Goal: Task Accomplishment & Management: Complete application form

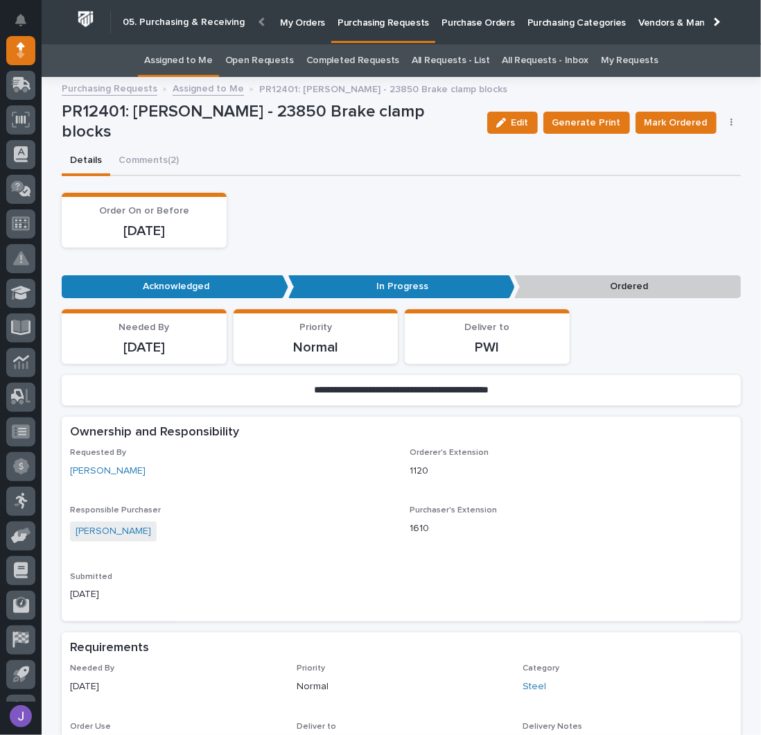
click at [433, 224] on div "Order On or Before [DATE]" at bounding box center [402, 220] width 680 height 55
click at [194, 55] on link "Assigned to Me" at bounding box center [178, 60] width 69 height 33
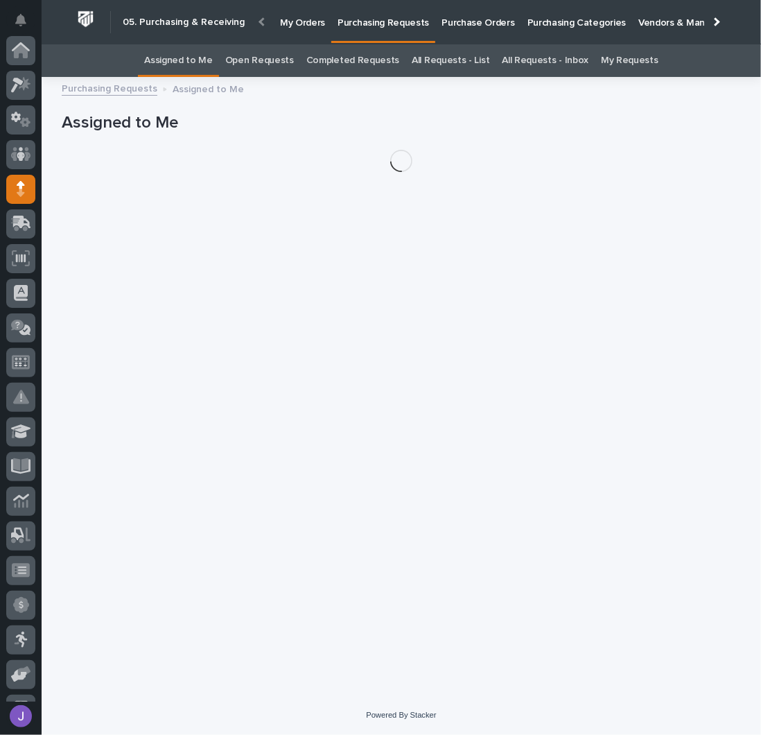
scroll to position [139, 0]
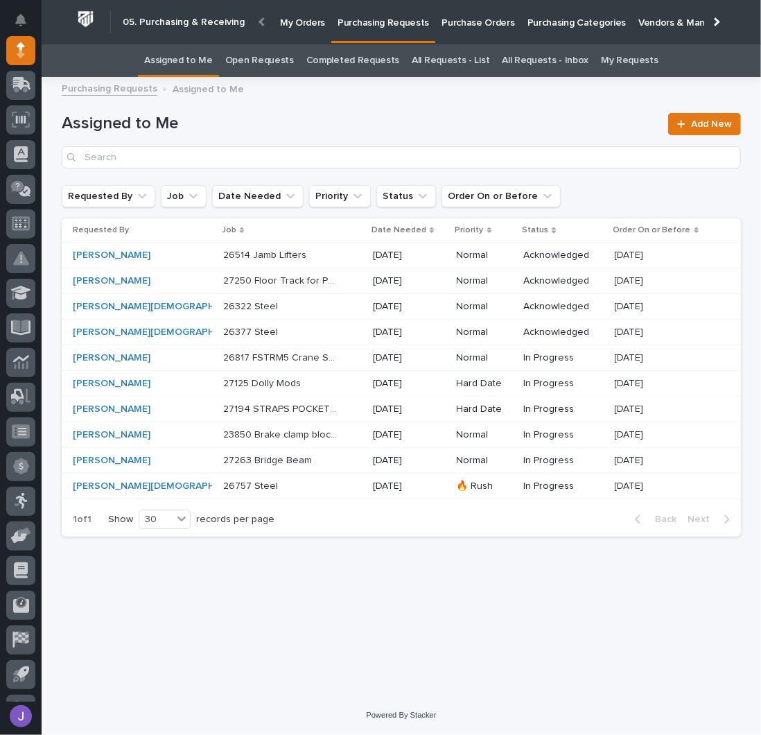
click at [298, 582] on div "Loading... Saving… Loading... Saving… Assigned to Me Add New Requested By Job D…" at bounding box center [401, 373] width 693 height 576
click at [438, 60] on link "All Requests - List" at bounding box center [451, 60] width 78 height 33
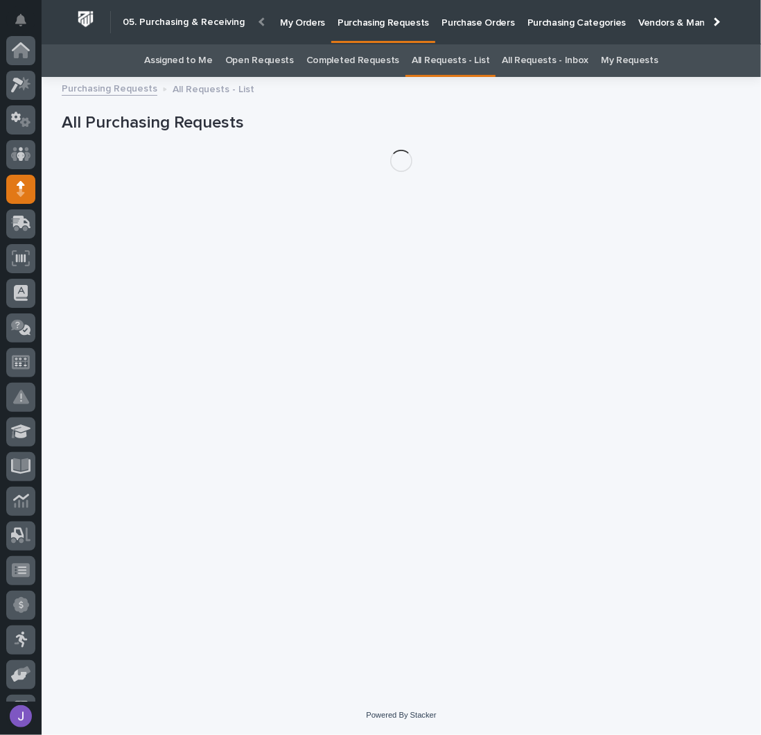
scroll to position [139, 0]
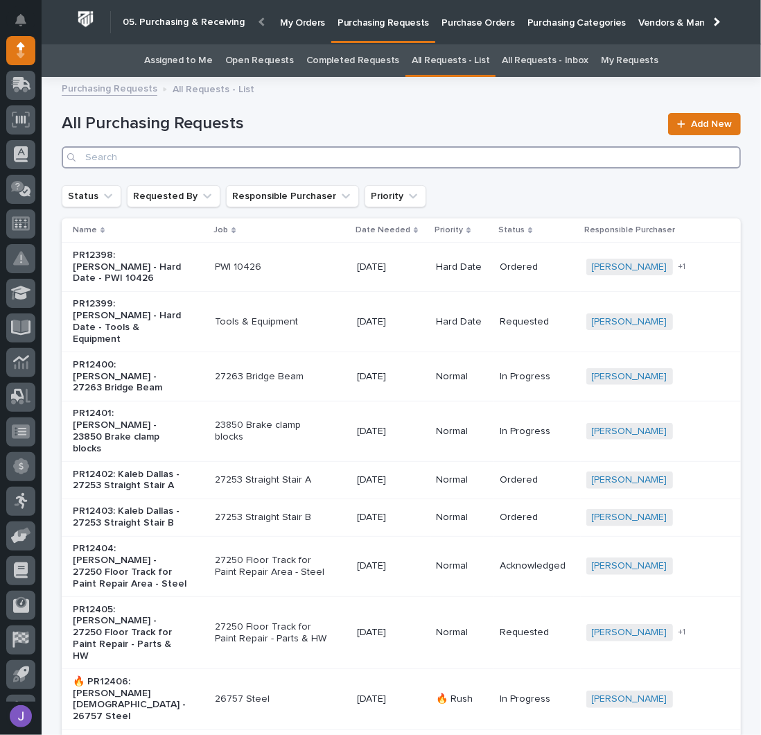
click at [150, 157] on input "Search" at bounding box center [402, 157] width 680 height 22
click at [94, 158] on input "Search" at bounding box center [402, 157] width 680 height 22
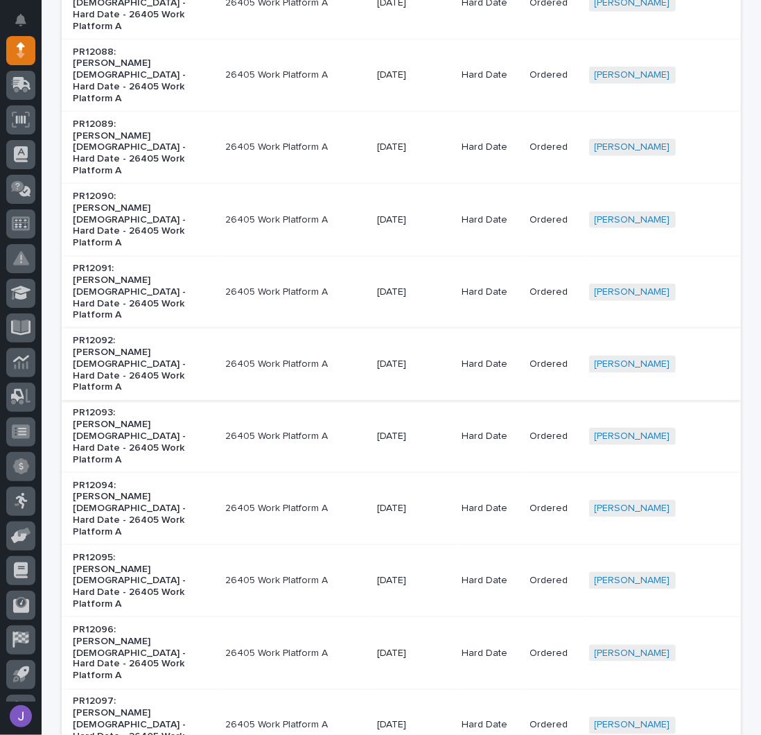
scroll to position [677, 0]
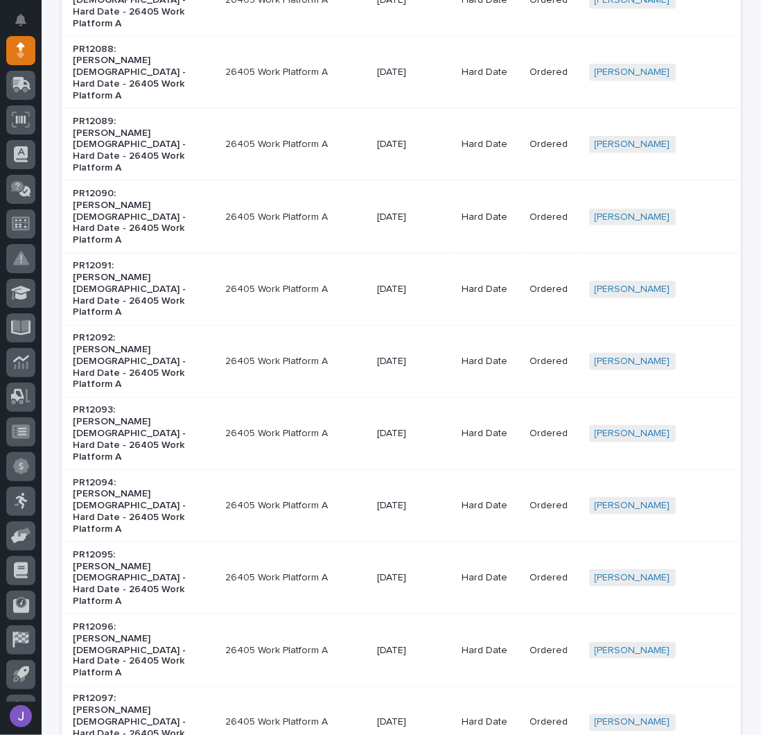
type input "26405"
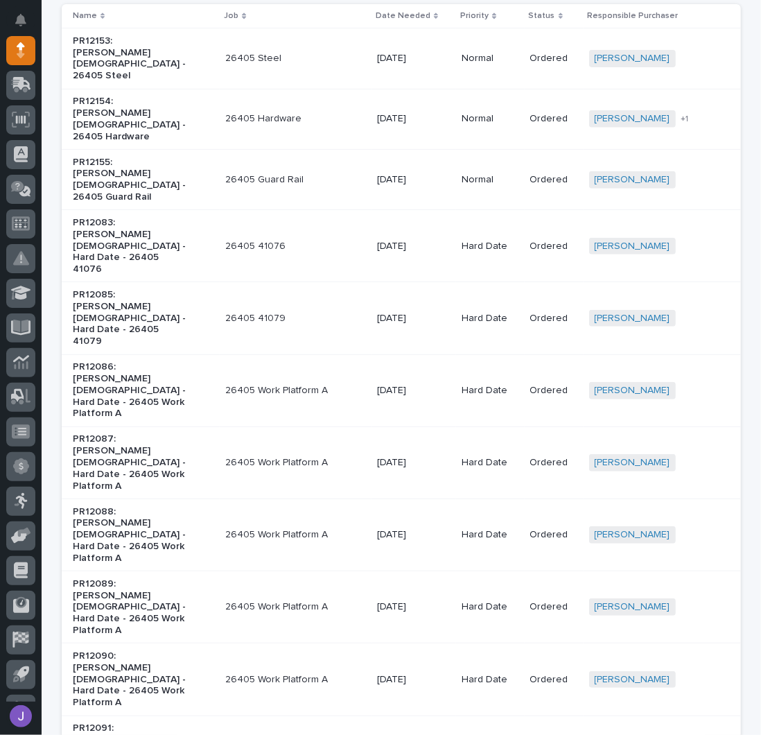
scroll to position [29, 0]
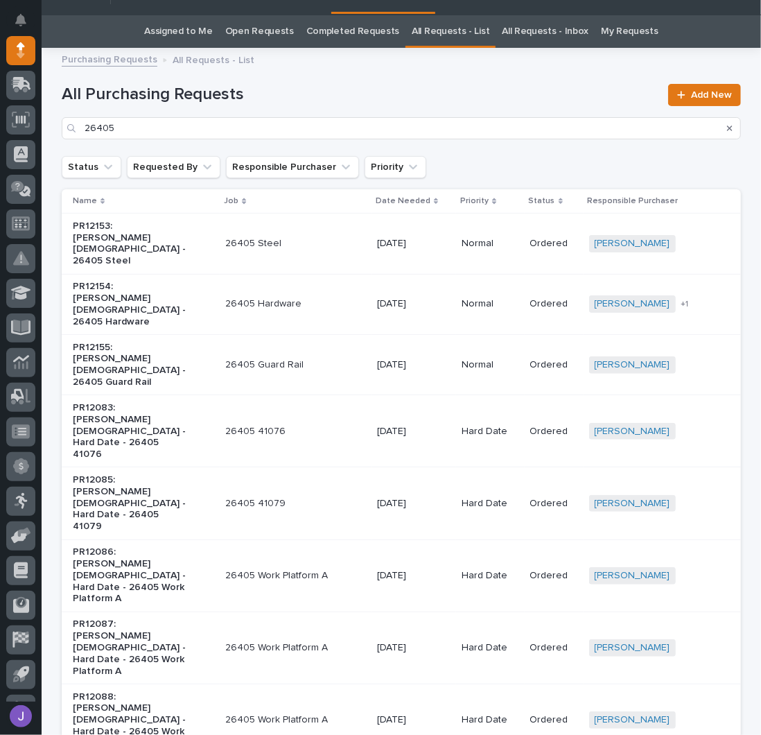
click at [195, 235] on div "PR12153: [PERSON_NAME][DEMOGRAPHIC_DATA] - 26405 Steel" at bounding box center [143, 244] width 141 height 58
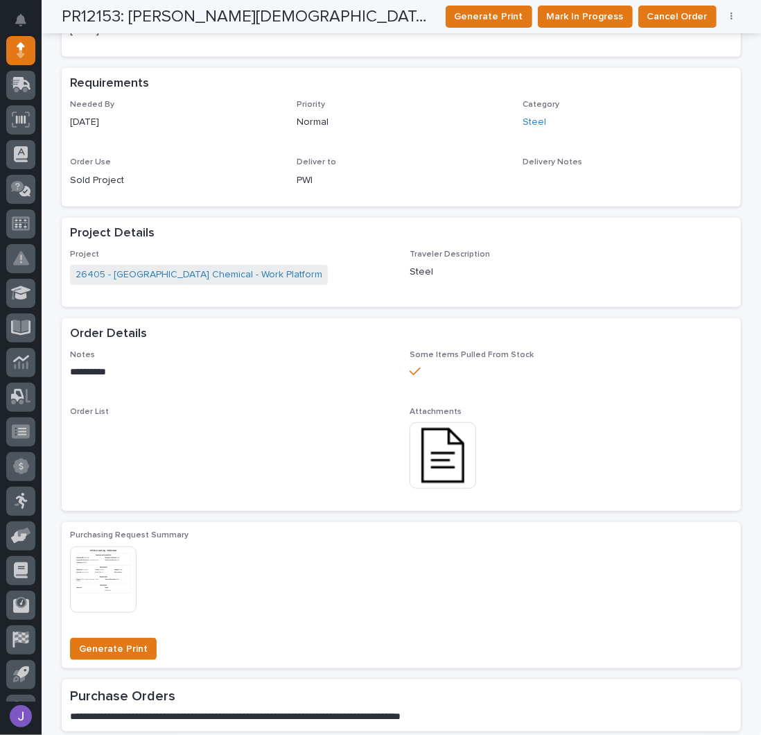
scroll to position [387, 0]
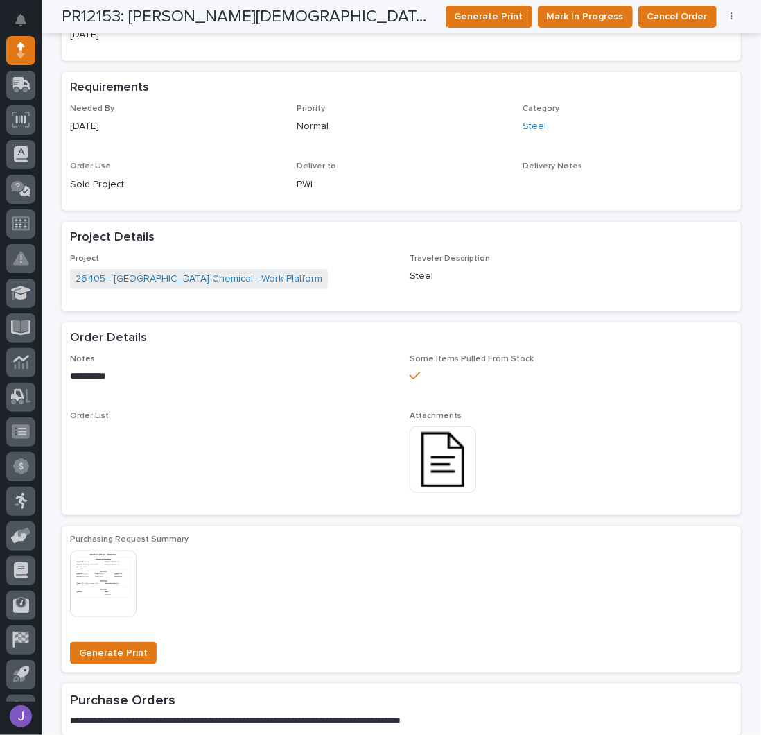
click at [433, 464] on img at bounding box center [443, 459] width 67 height 67
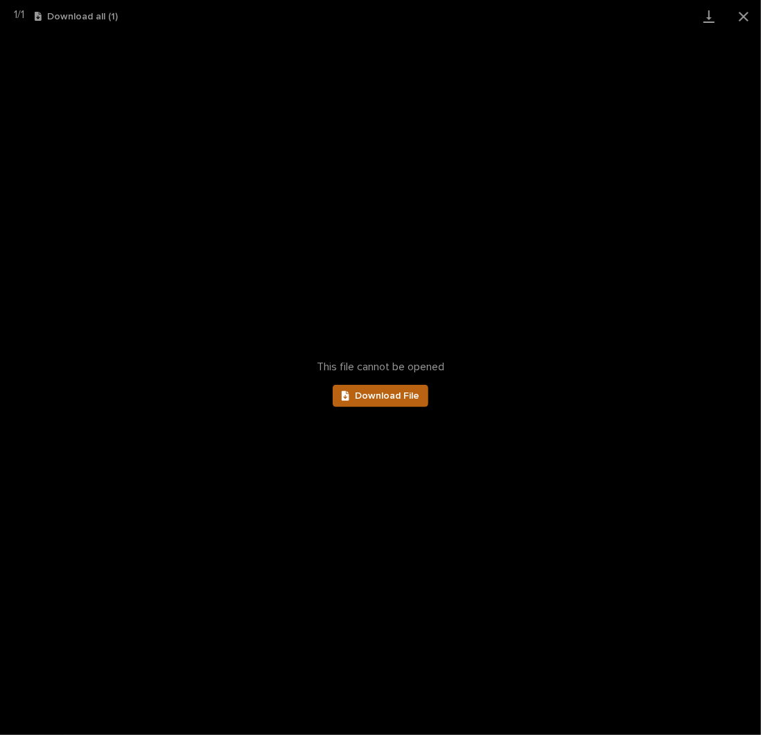
click at [390, 397] on span "Download File" at bounding box center [387, 396] width 64 height 10
click at [742, 19] on button "Close gallery" at bounding box center [744, 16] width 35 height 33
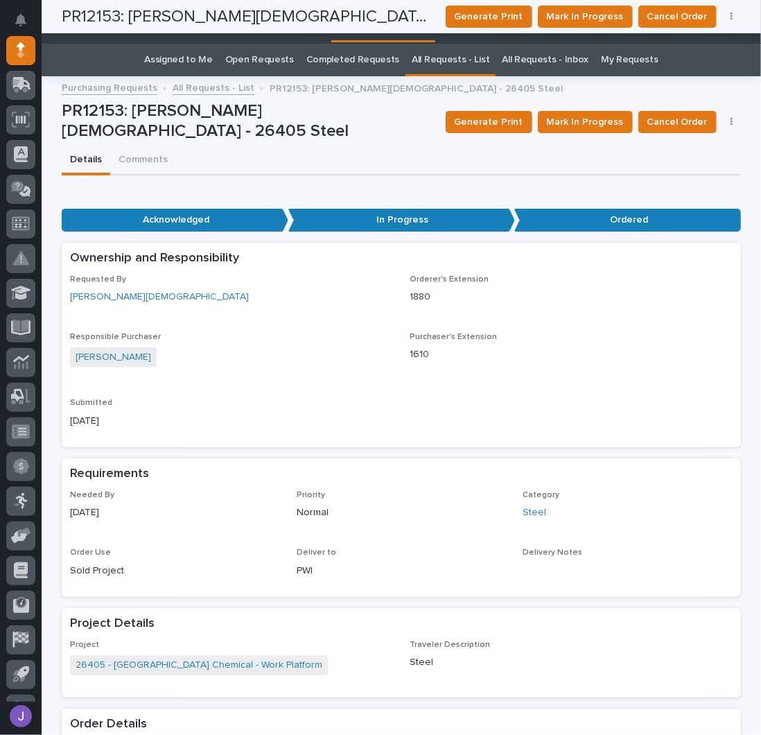
scroll to position [0, 0]
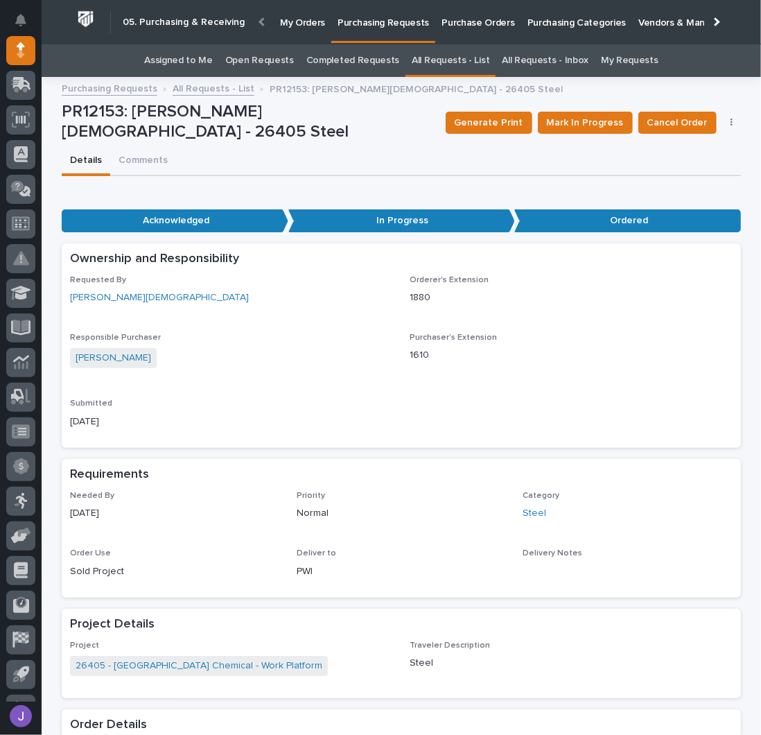
click at [198, 70] on link "Assigned to Me" at bounding box center [178, 60] width 69 height 33
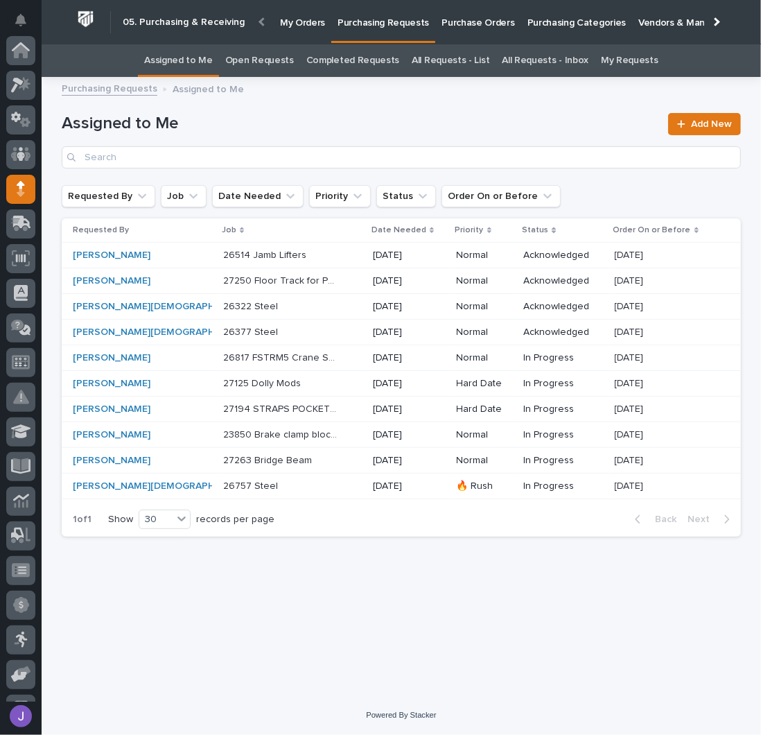
scroll to position [139, 0]
click at [447, 58] on link "All Requests - List" at bounding box center [451, 60] width 78 height 33
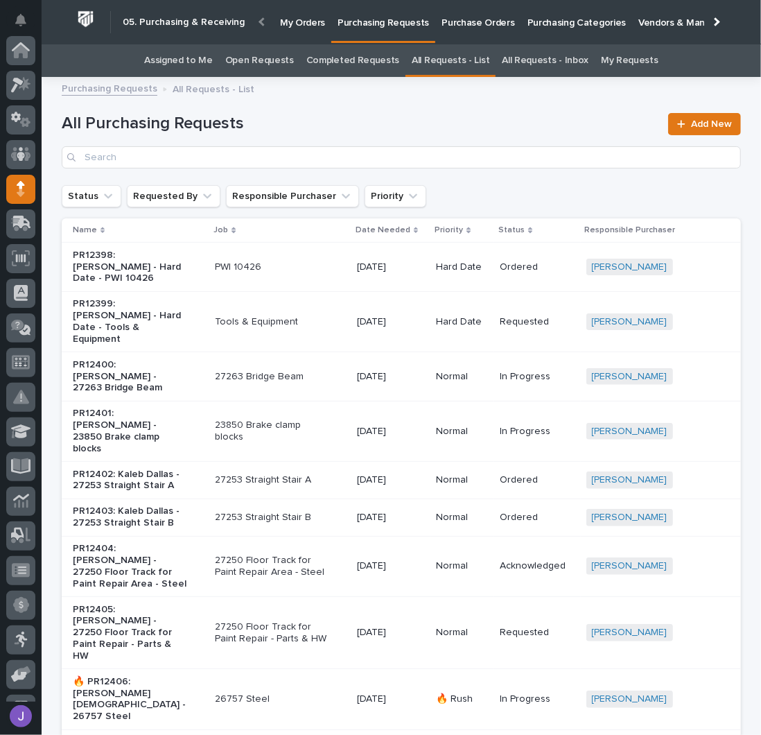
scroll to position [139, 0]
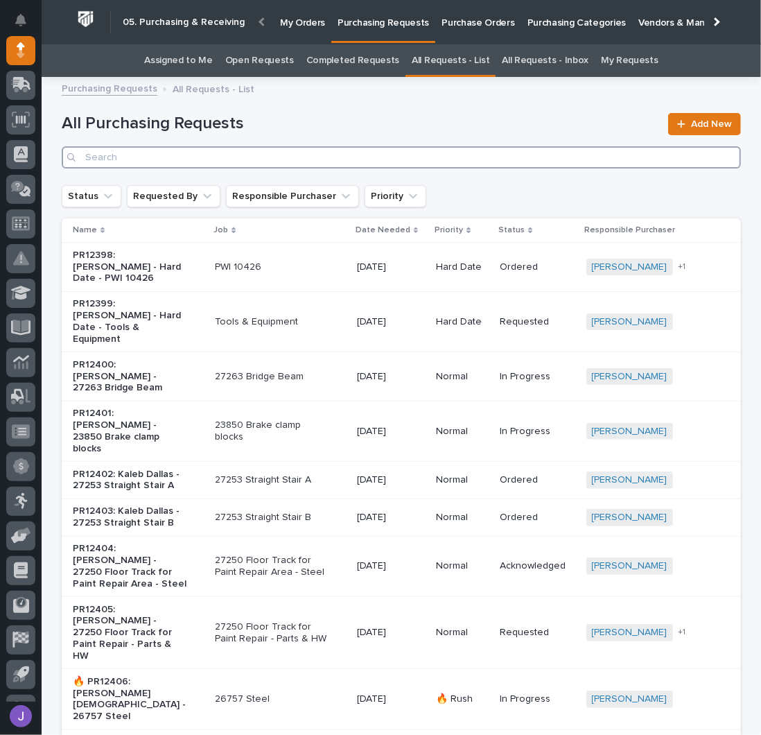
click at [223, 158] on input "Search" at bounding box center [402, 157] width 680 height 22
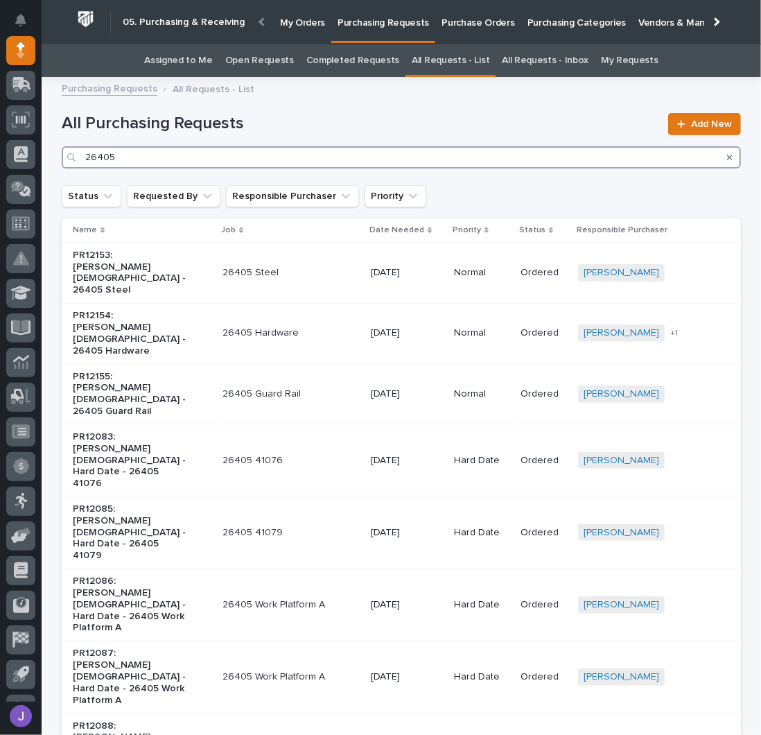
type input "26405"
drag, startPoint x: 158, startPoint y: 157, endPoint x: 32, endPoint y: 163, distance: 126.3
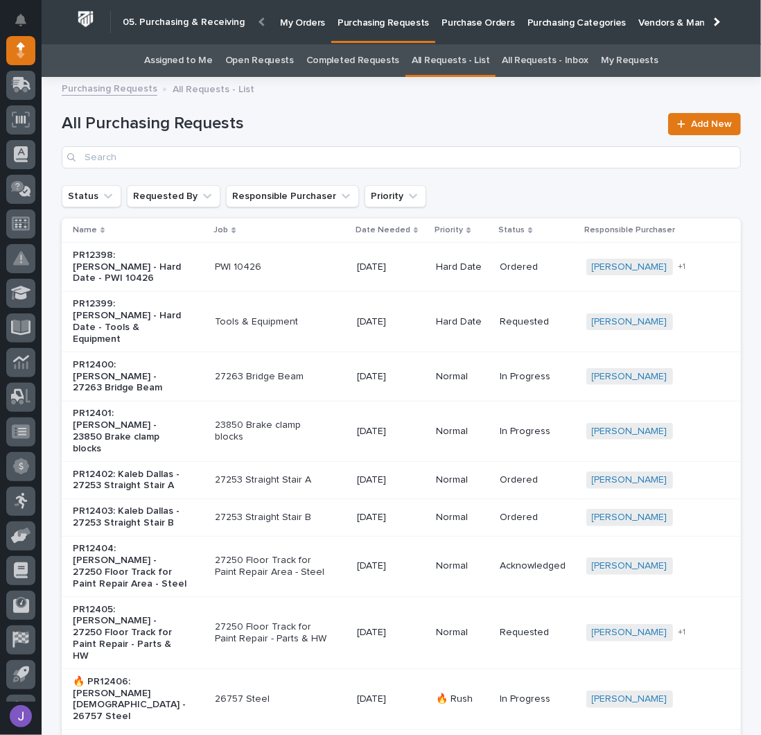
click at [309, 114] on h1 "All Purchasing Requests" at bounding box center [361, 124] width 598 height 20
click at [206, 55] on link "Assigned to Me" at bounding box center [178, 60] width 69 height 33
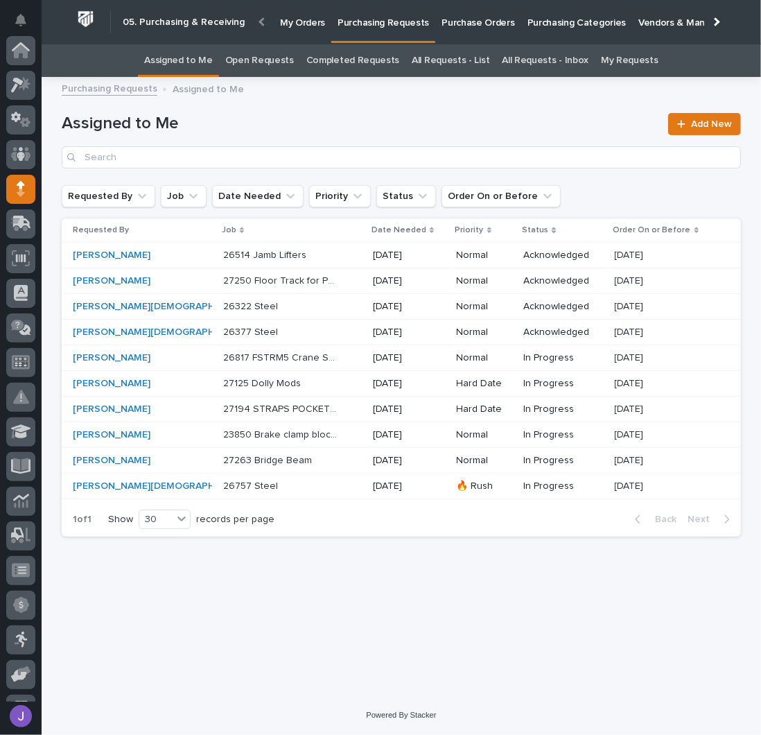
scroll to position [139, 0]
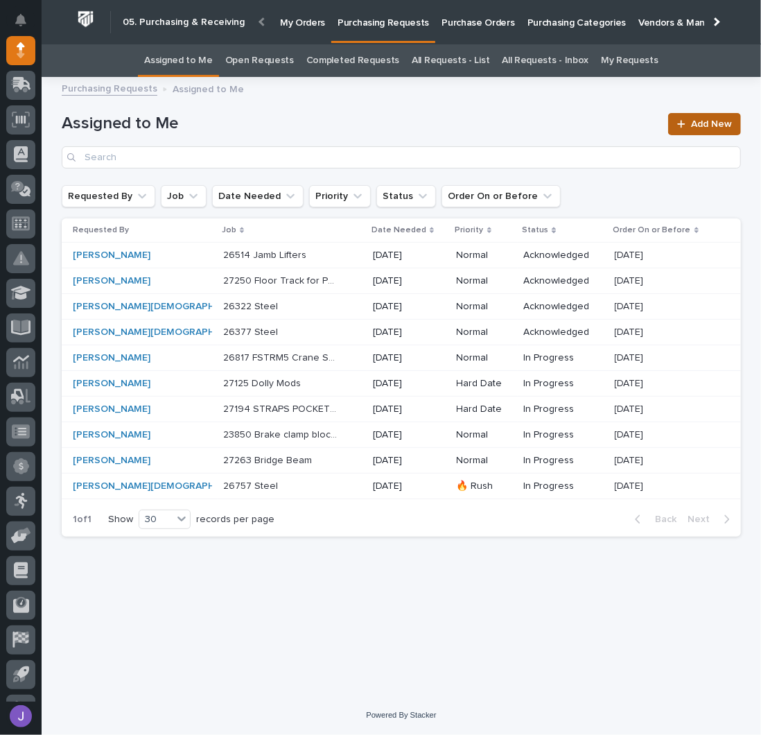
click at [692, 119] on span "Add New" at bounding box center [711, 124] width 41 height 10
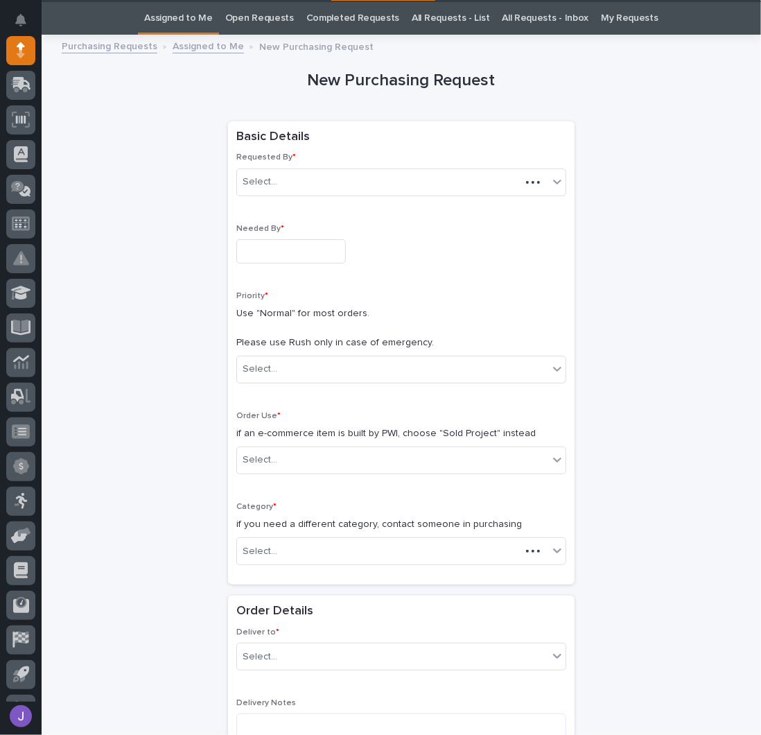
scroll to position [44, 0]
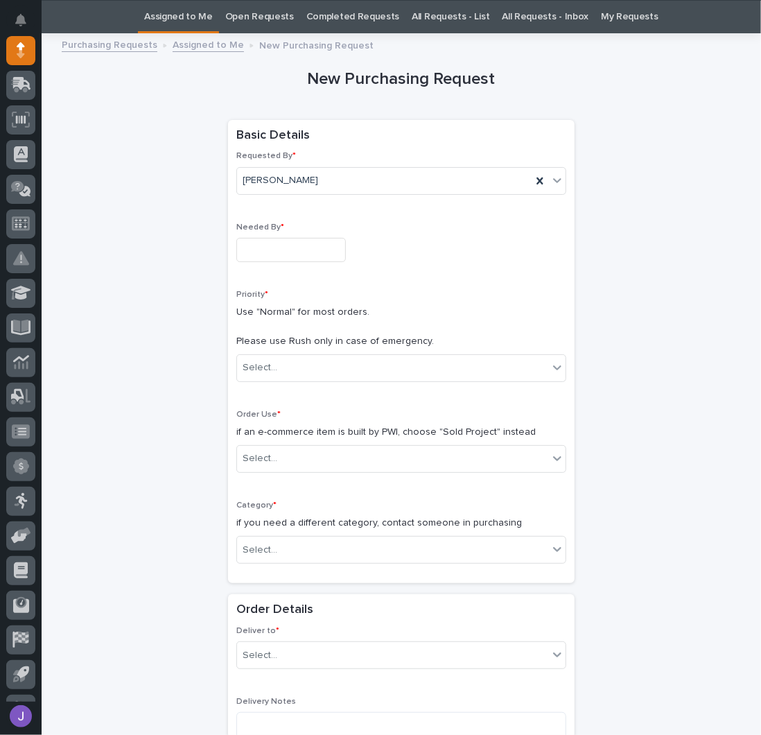
click at [290, 252] on input "text" at bounding box center [291, 250] width 110 height 24
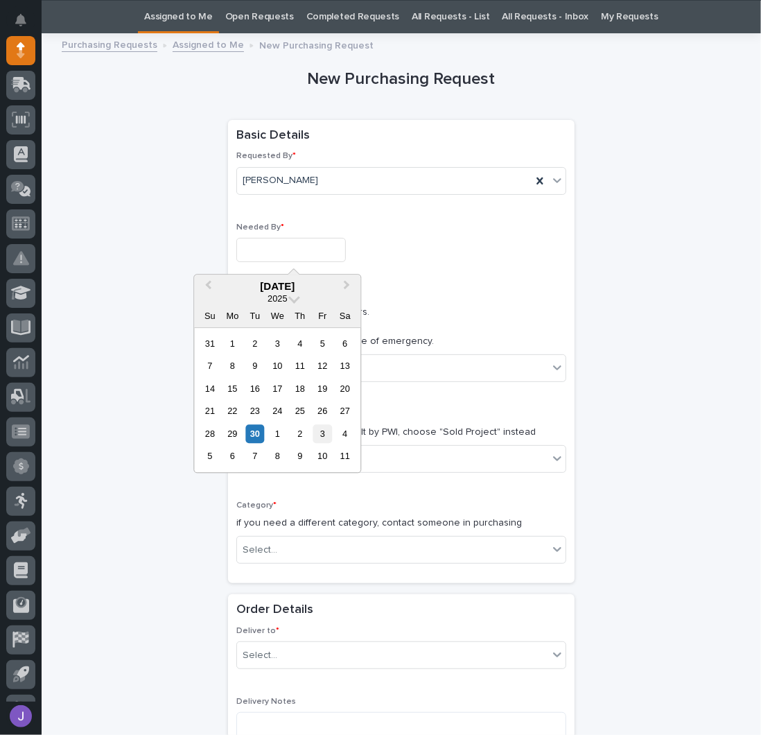
click at [323, 435] on div "3" at bounding box center [322, 433] width 19 height 19
type input "**********"
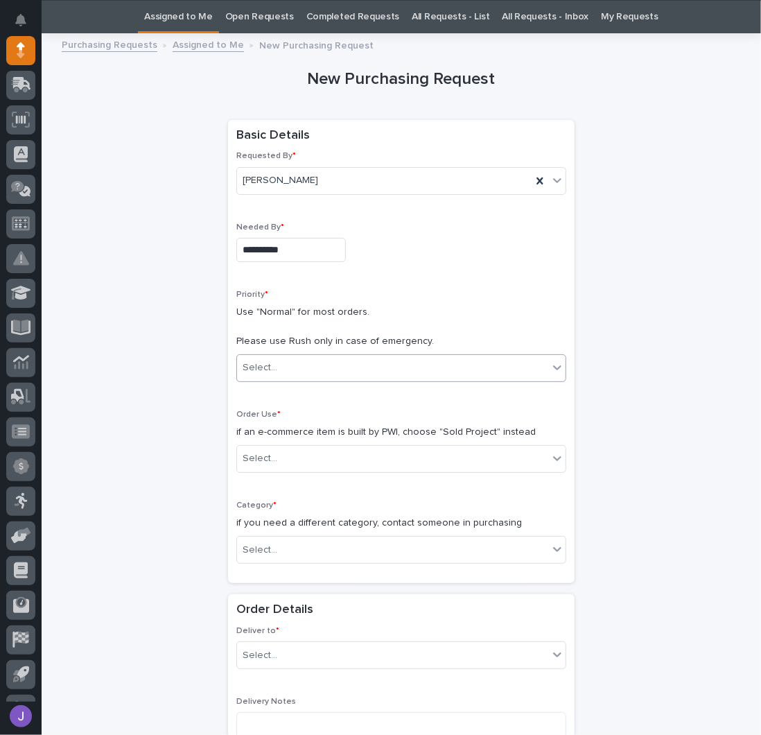
click at [289, 368] on div "Select..." at bounding box center [392, 367] width 311 height 23
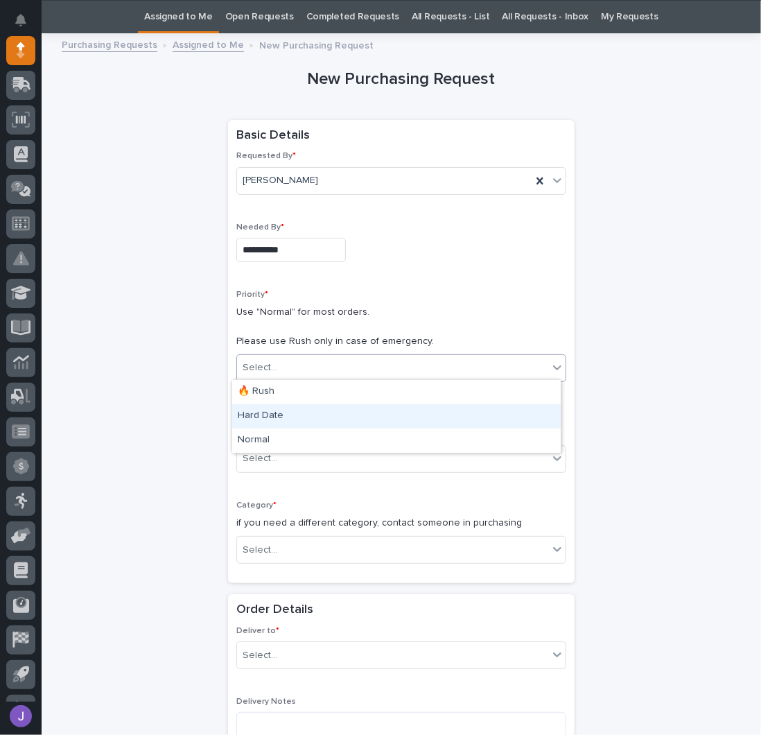
drag, startPoint x: 279, startPoint y: 404, endPoint x: 273, endPoint y: 413, distance: 11.0
click at [273, 413] on div "Hard Date" at bounding box center [396, 416] width 329 height 24
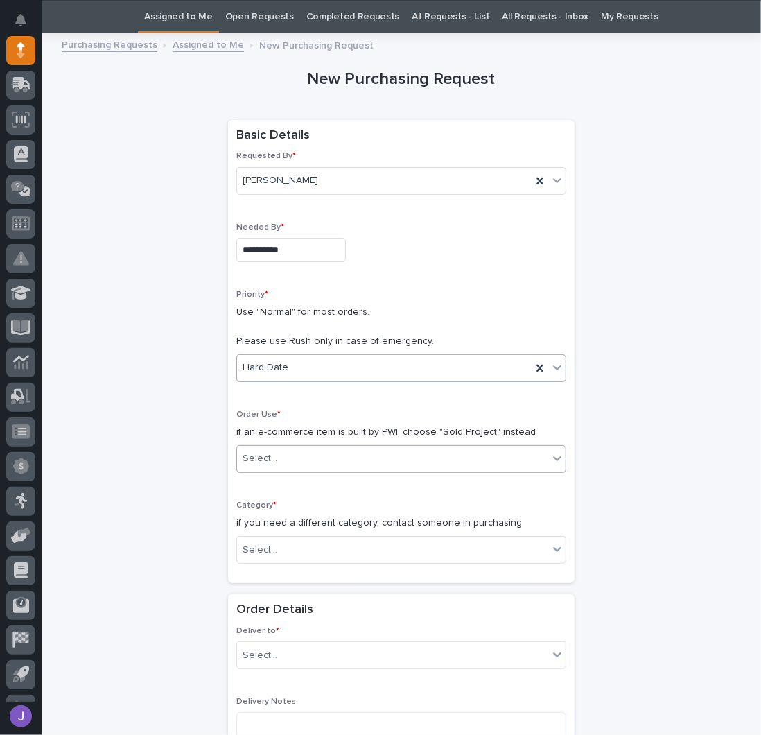
click at [289, 456] on div "Select..." at bounding box center [392, 458] width 311 height 23
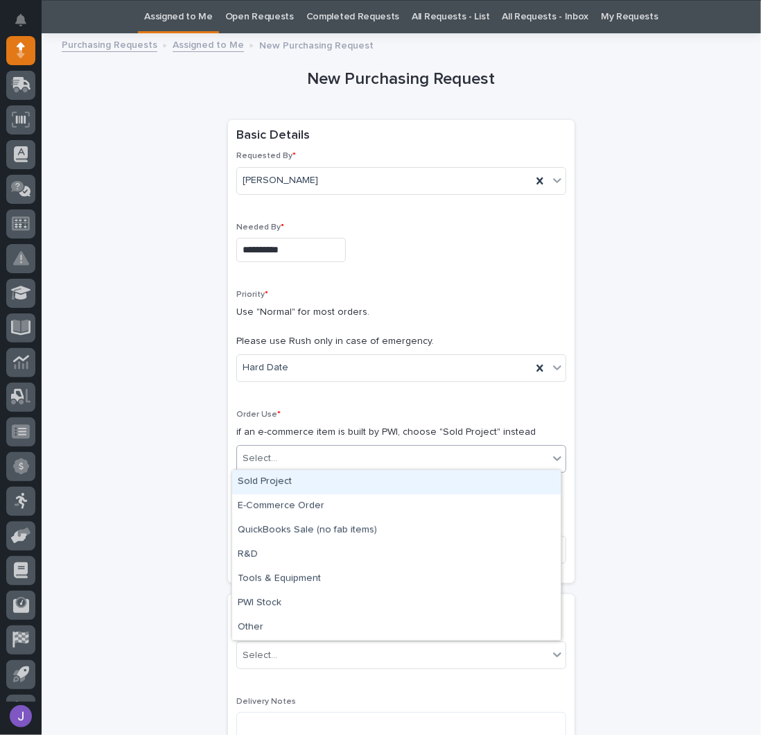
click at [270, 489] on div "Sold Project" at bounding box center [396, 482] width 329 height 24
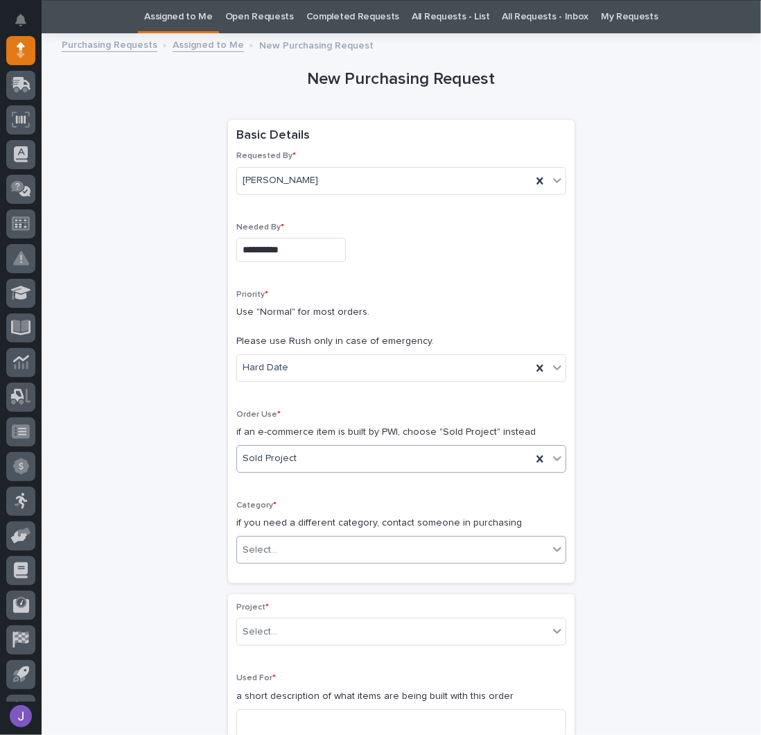
click at [260, 543] on div "Select..." at bounding box center [260, 550] width 35 height 15
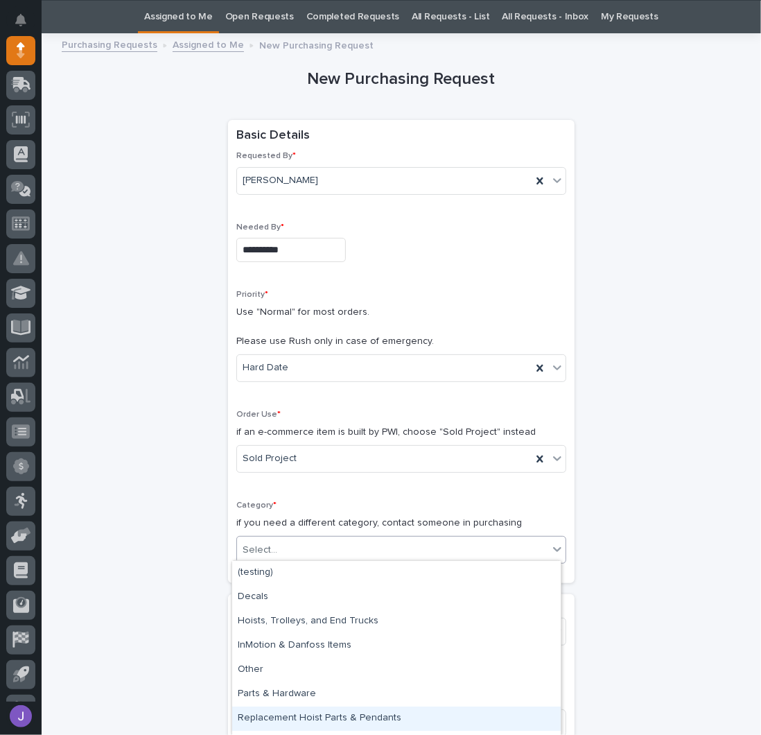
scroll to position [43, 0]
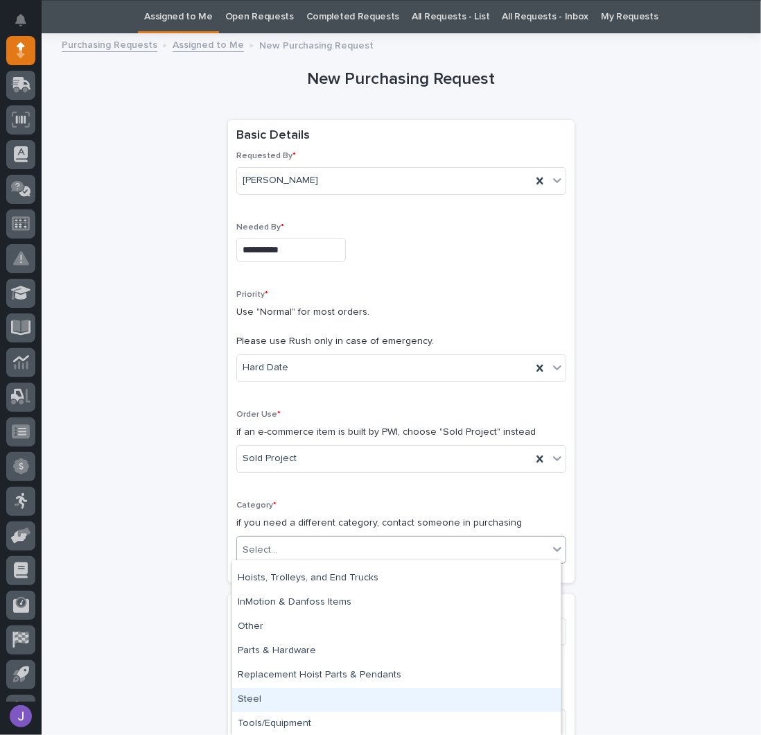
click at [257, 698] on div "Steel" at bounding box center [396, 700] width 329 height 24
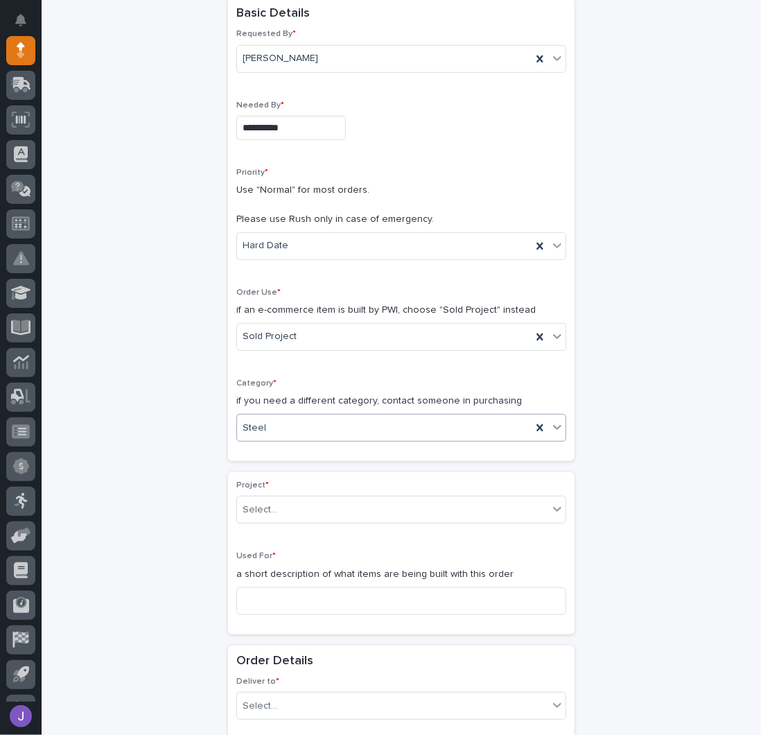
scroll to position [229, 0]
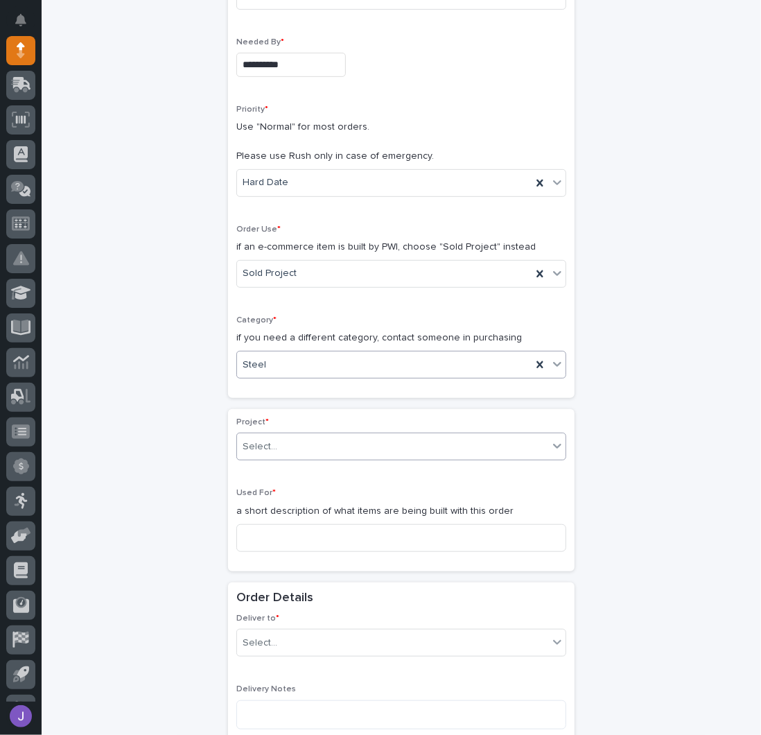
click at [292, 436] on div "Select..." at bounding box center [392, 446] width 311 height 23
type input "*****"
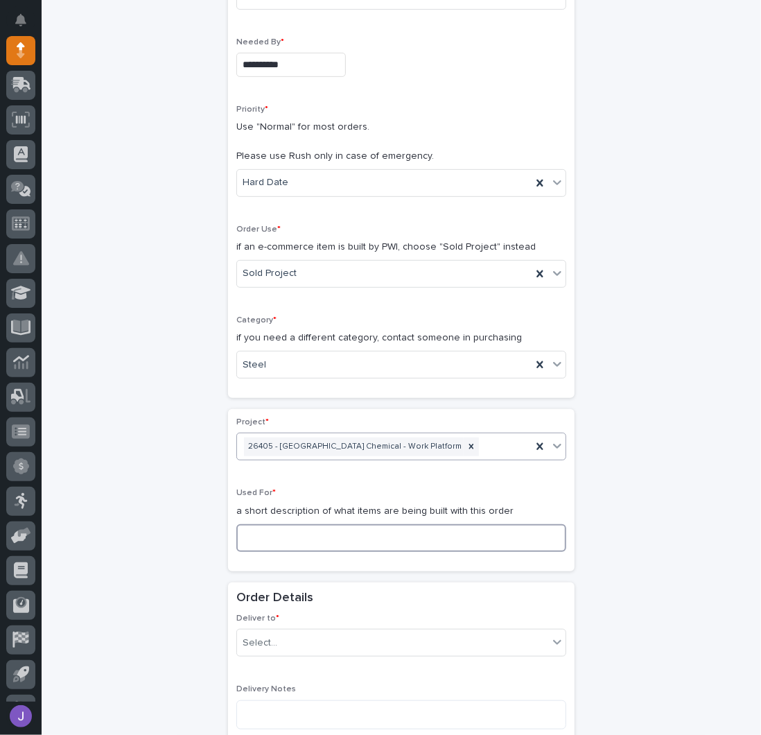
click at [277, 538] on input at bounding box center [401, 538] width 330 height 28
type input "Tank Stands"
click at [279, 639] on input "text" at bounding box center [279, 643] width 1 height 12
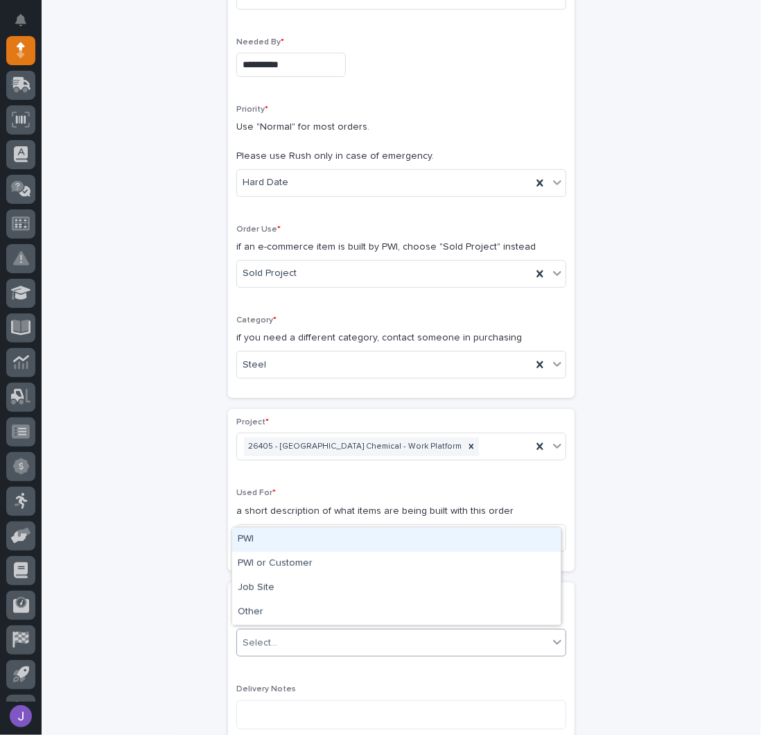
drag, startPoint x: 263, startPoint y: 553, endPoint x: 257, endPoint y: 542, distance: 12.1
click at [257, 542] on div "PWI" at bounding box center [396, 540] width 329 height 24
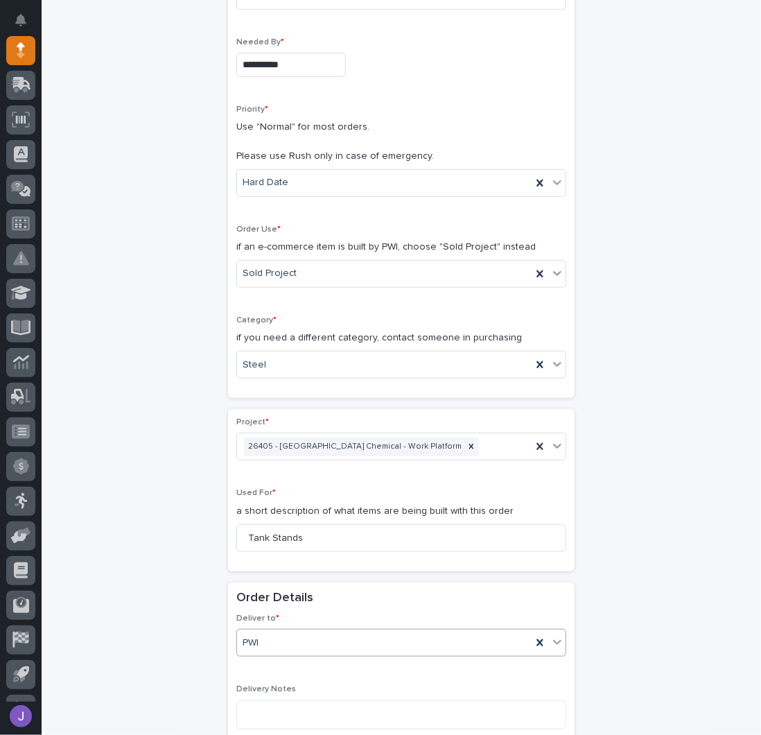
click at [181, 555] on div "**********" at bounding box center [402, 595] width 680 height 1478
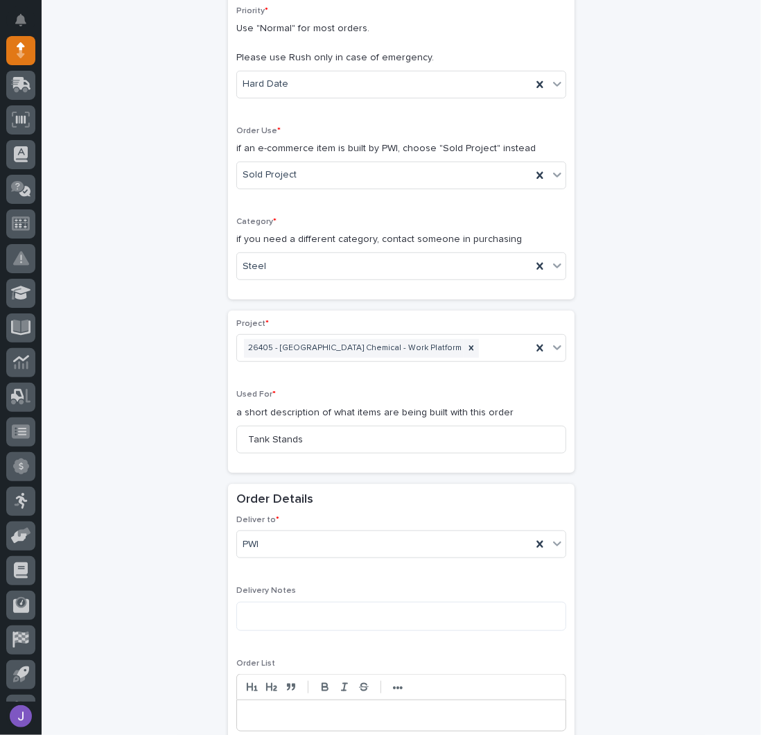
scroll to position [506, 0]
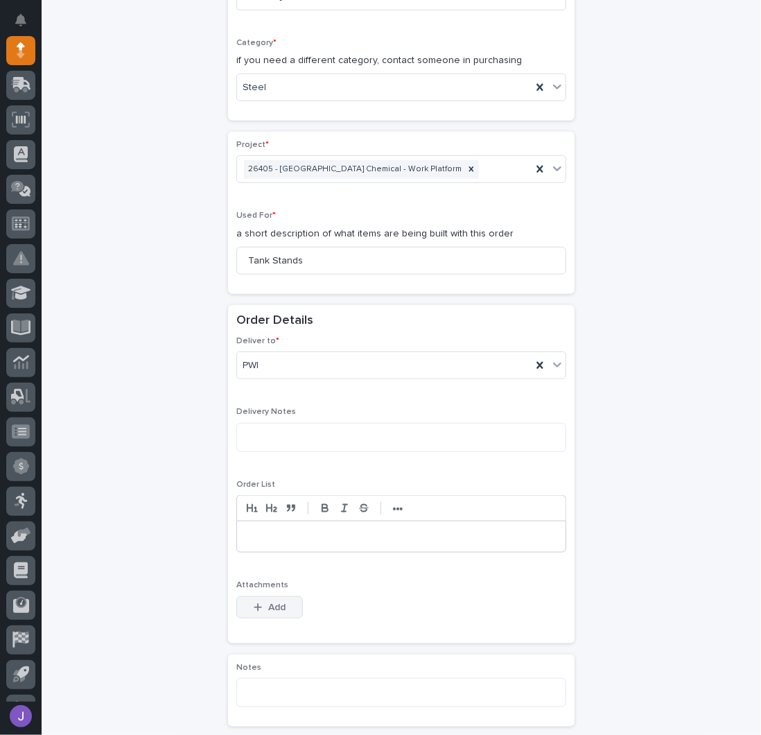
click at [268, 605] on span "Add" at bounding box center [276, 607] width 17 height 12
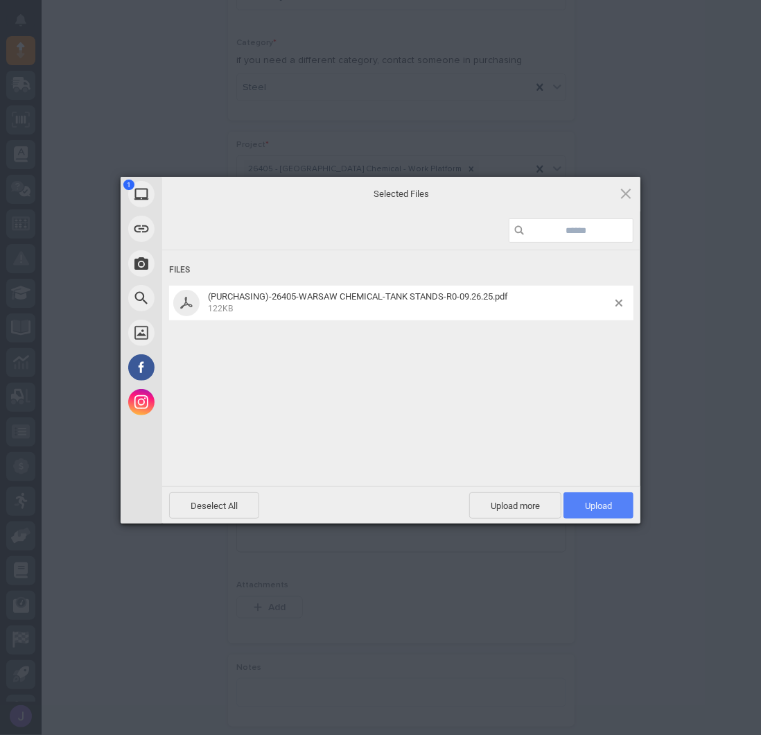
click at [585, 503] on span "Upload 1" at bounding box center [598, 506] width 27 height 10
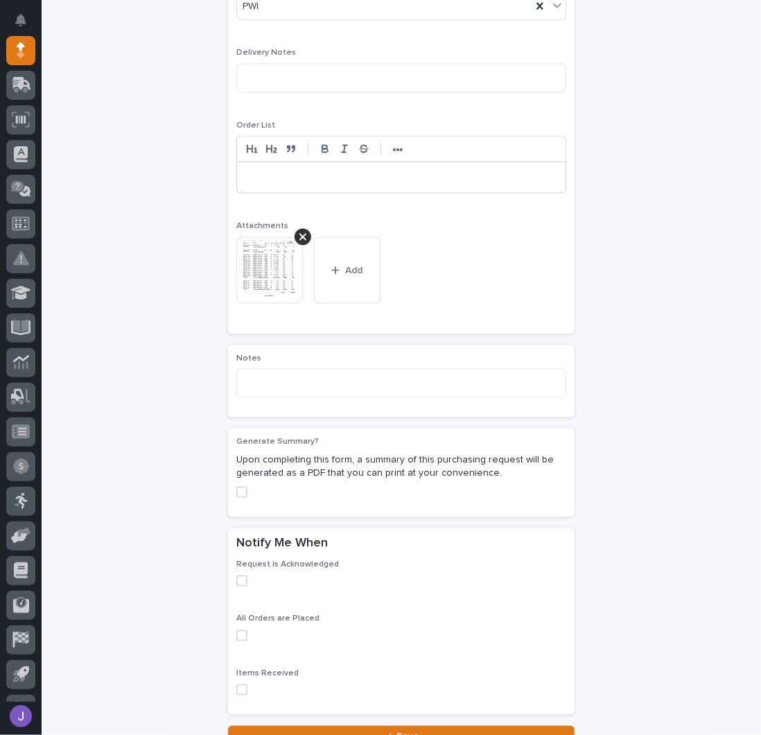
scroll to position [901, 0]
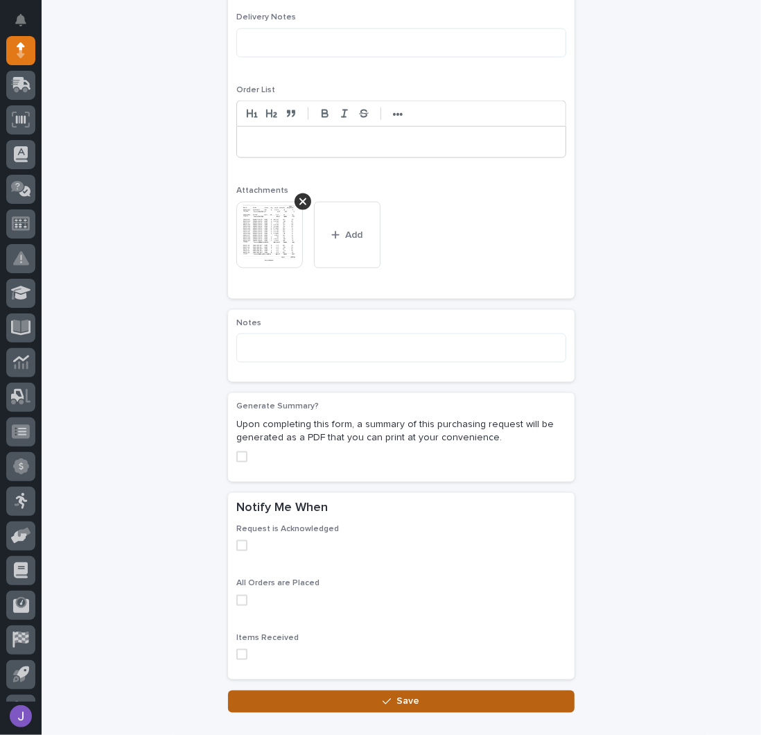
click at [375, 704] on button "Save" at bounding box center [401, 702] width 347 height 22
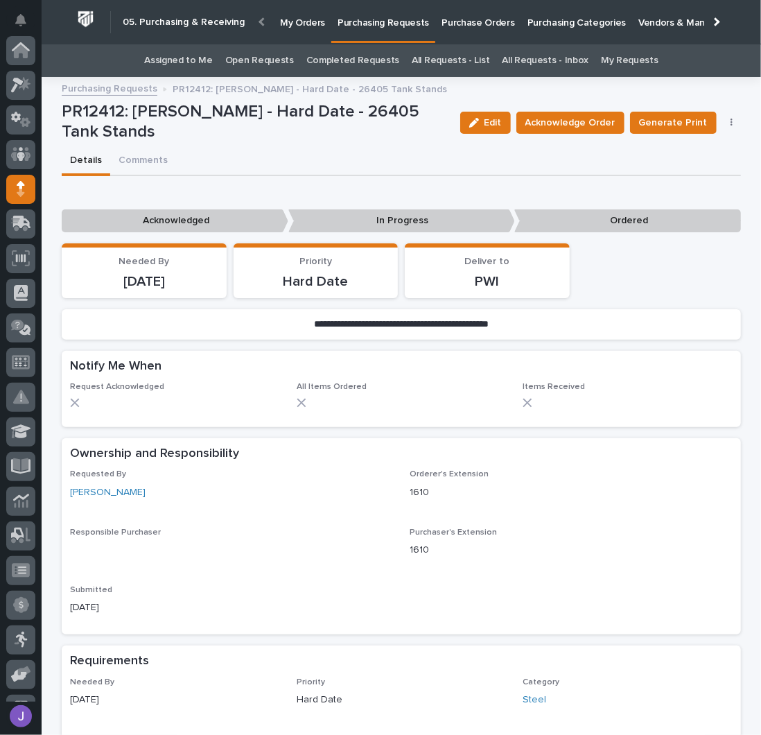
scroll to position [139, 0]
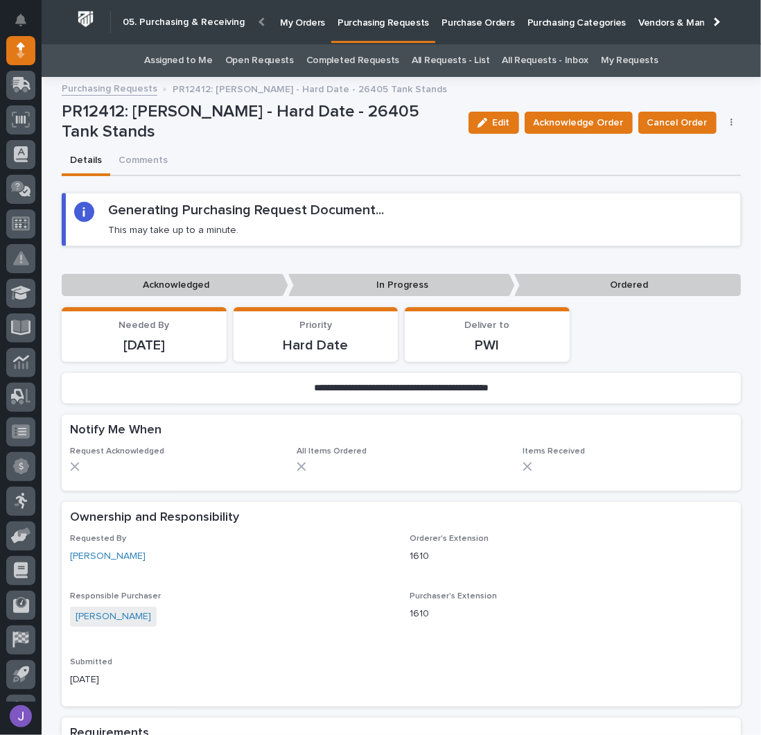
click at [201, 55] on link "Assigned to Me" at bounding box center [178, 60] width 69 height 33
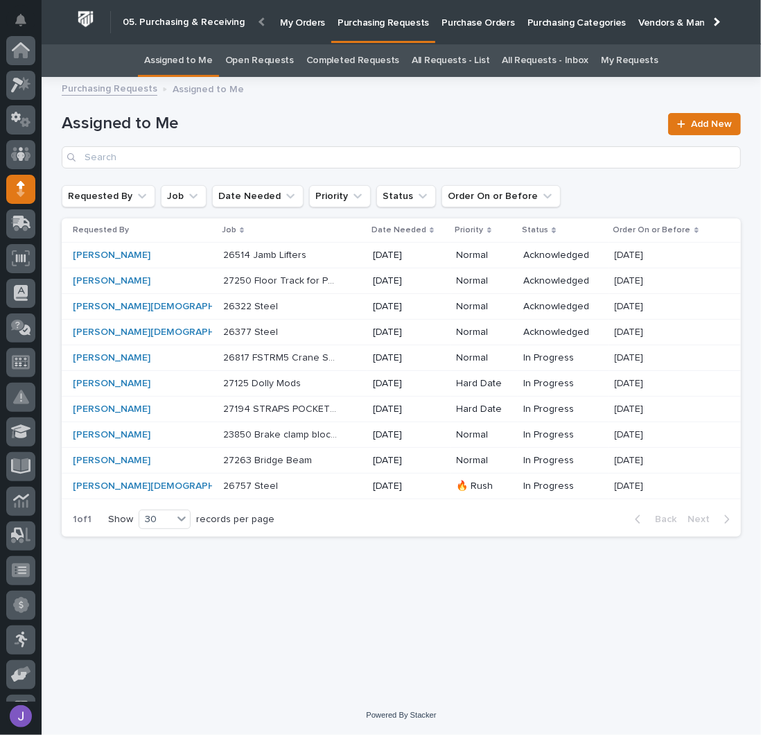
scroll to position [139, 0]
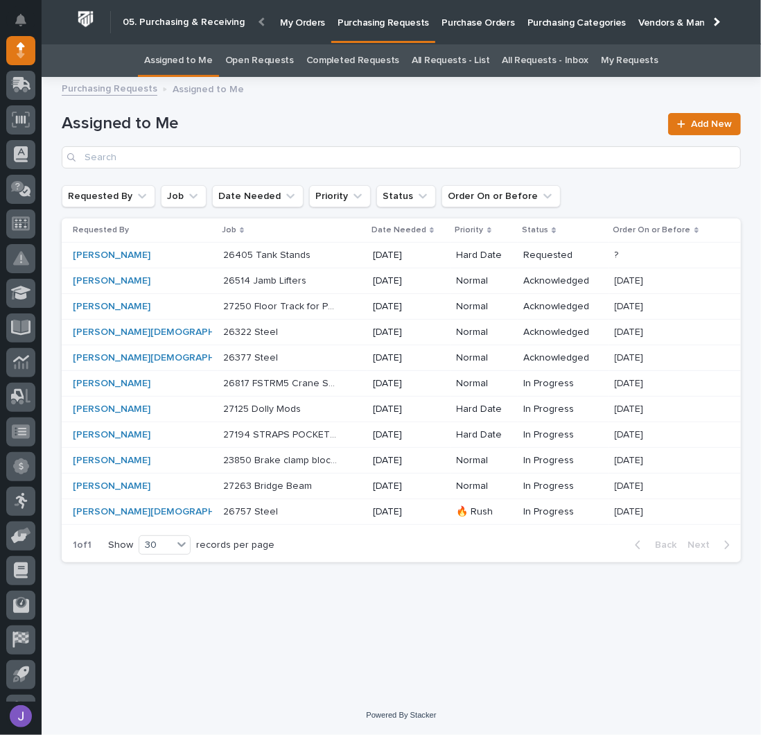
click at [320, 260] on div "26405 Tank Stands 26405 Tank Stands" at bounding box center [292, 255] width 139 height 23
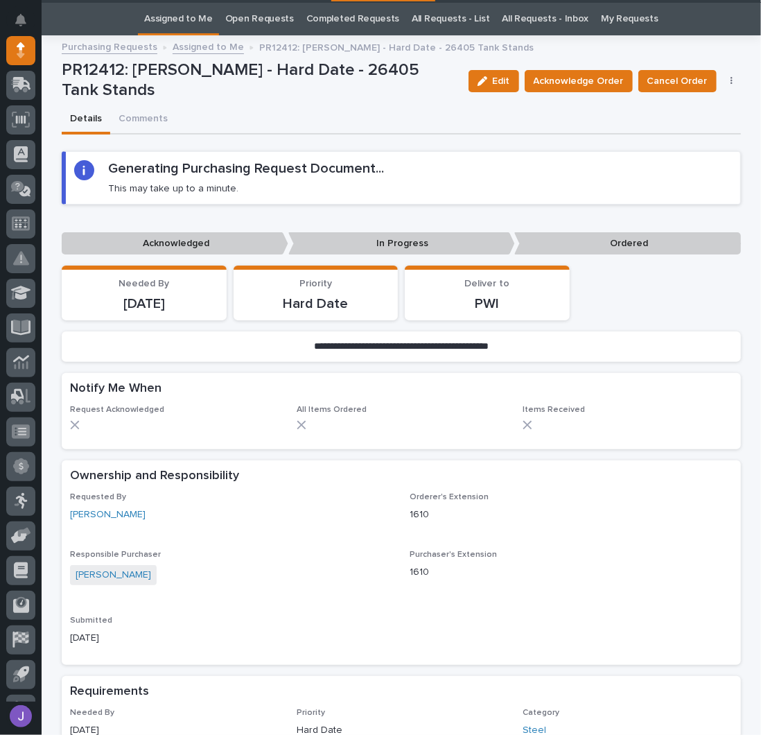
scroll to position [44, 0]
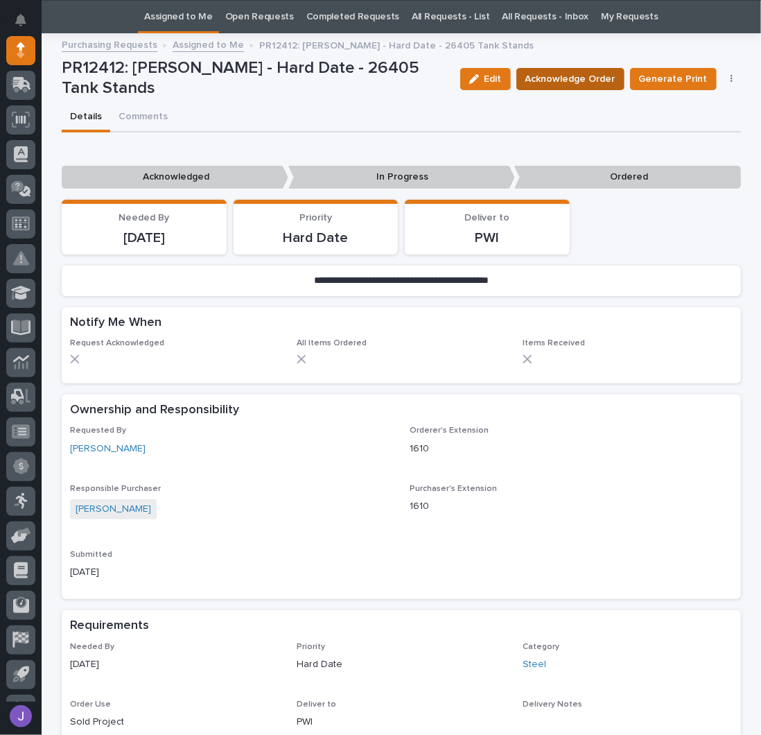
click at [560, 83] on span "Acknowledge Order" at bounding box center [571, 79] width 90 height 17
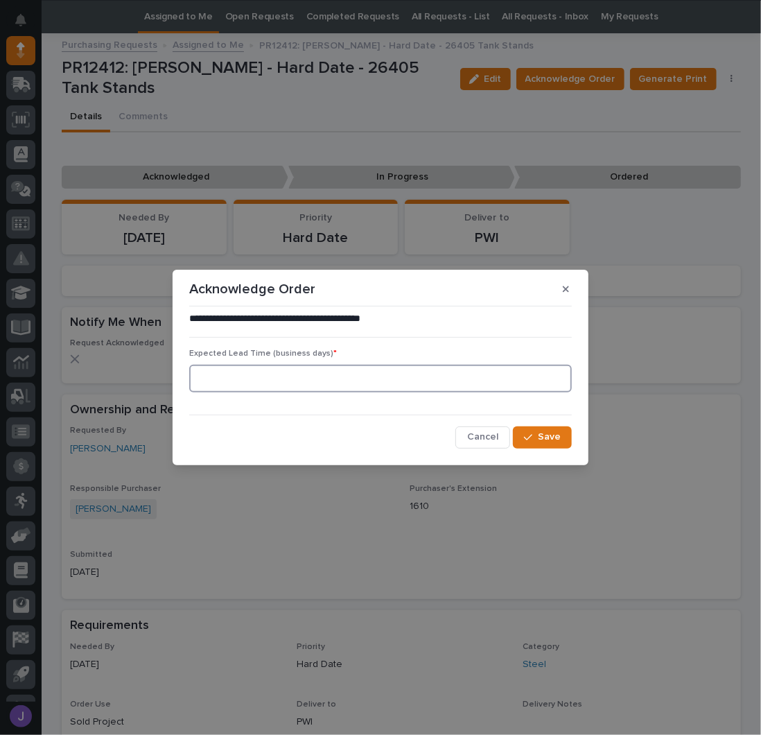
click at [325, 374] on input at bounding box center [380, 379] width 383 height 28
type input "0"
click at [553, 437] on span "Save" at bounding box center [549, 437] width 23 height 12
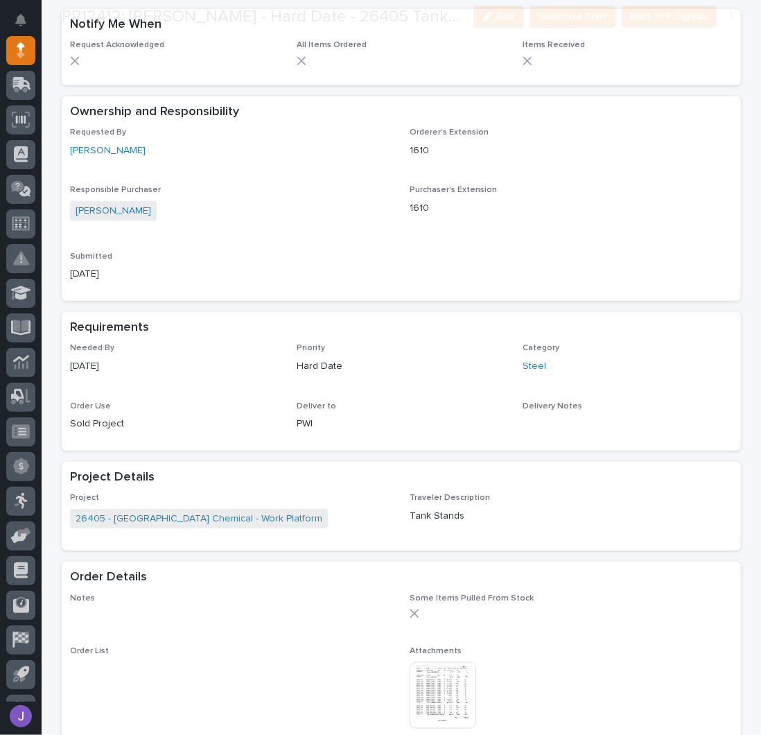
scroll to position [506, 0]
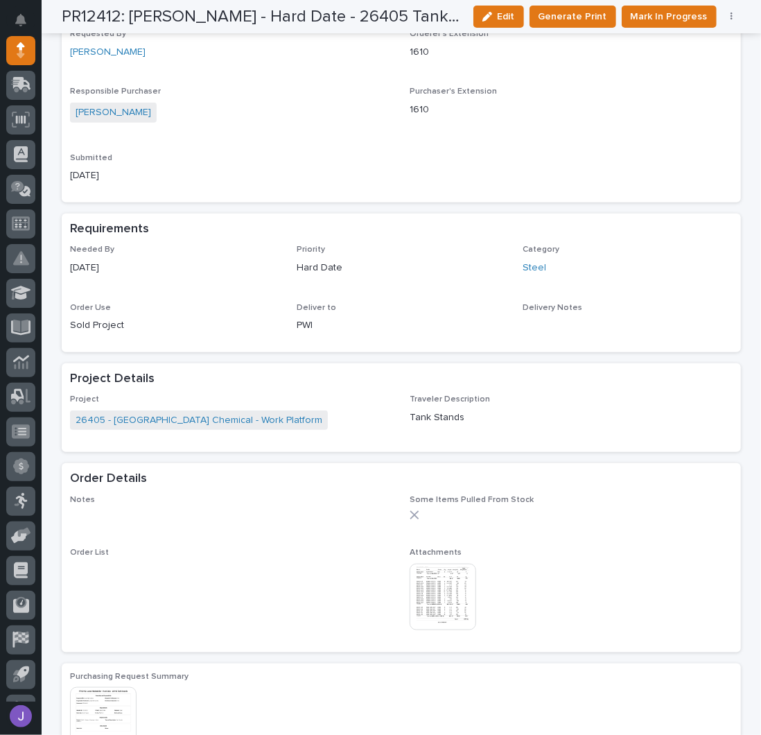
click at [435, 594] on img at bounding box center [443, 597] width 67 height 67
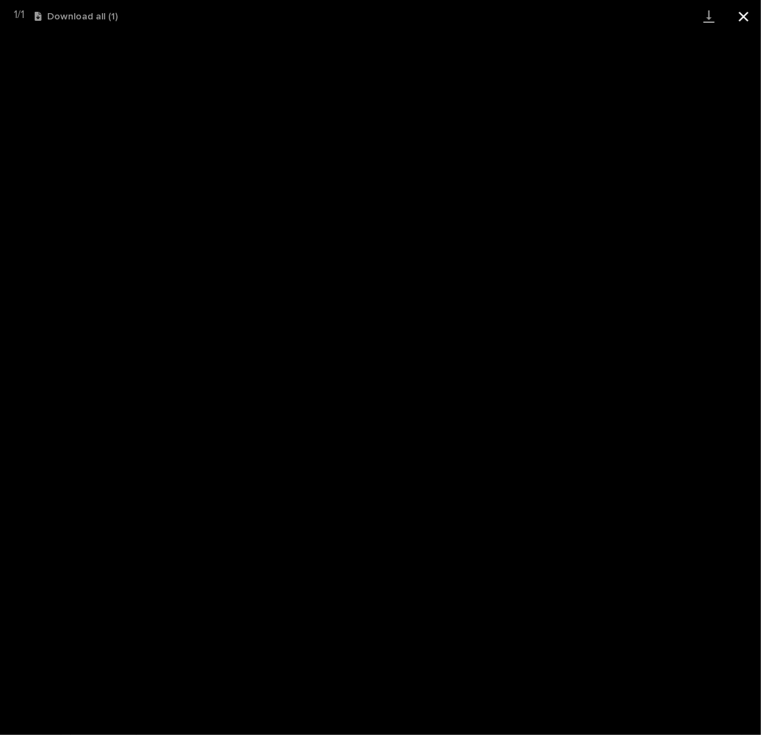
click at [750, 16] on button "Close gallery" at bounding box center [744, 16] width 35 height 33
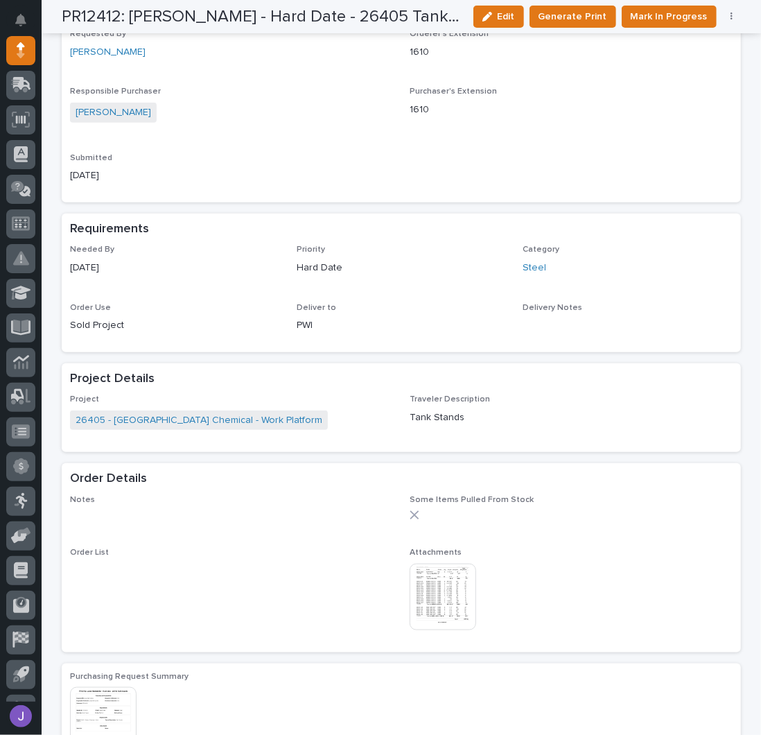
click at [449, 613] on img at bounding box center [443, 597] width 67 height 67
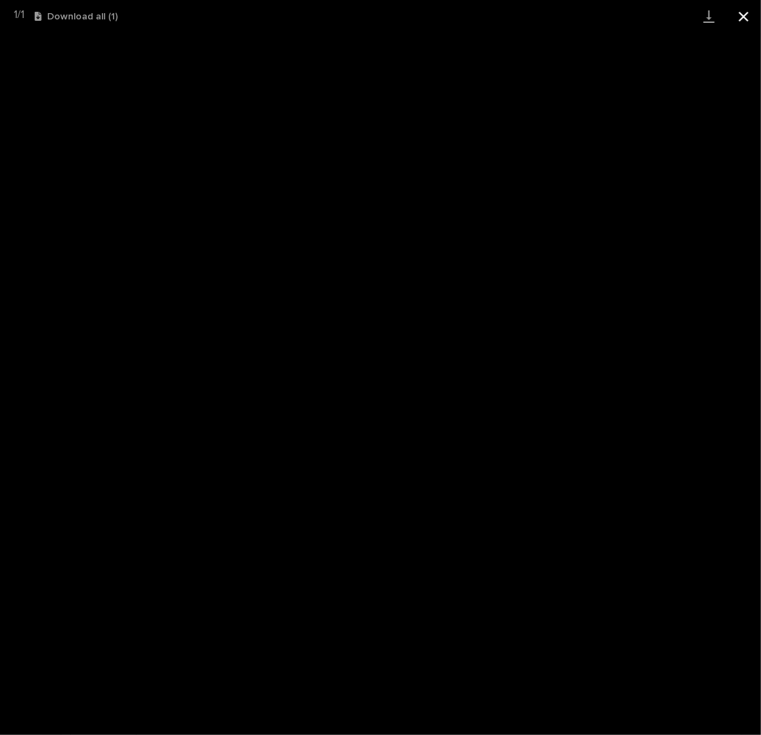
click at [739, 20] on button "Close gallery" at bounding box center [744, 16] width 35 height 33
